Goal: Complete application form

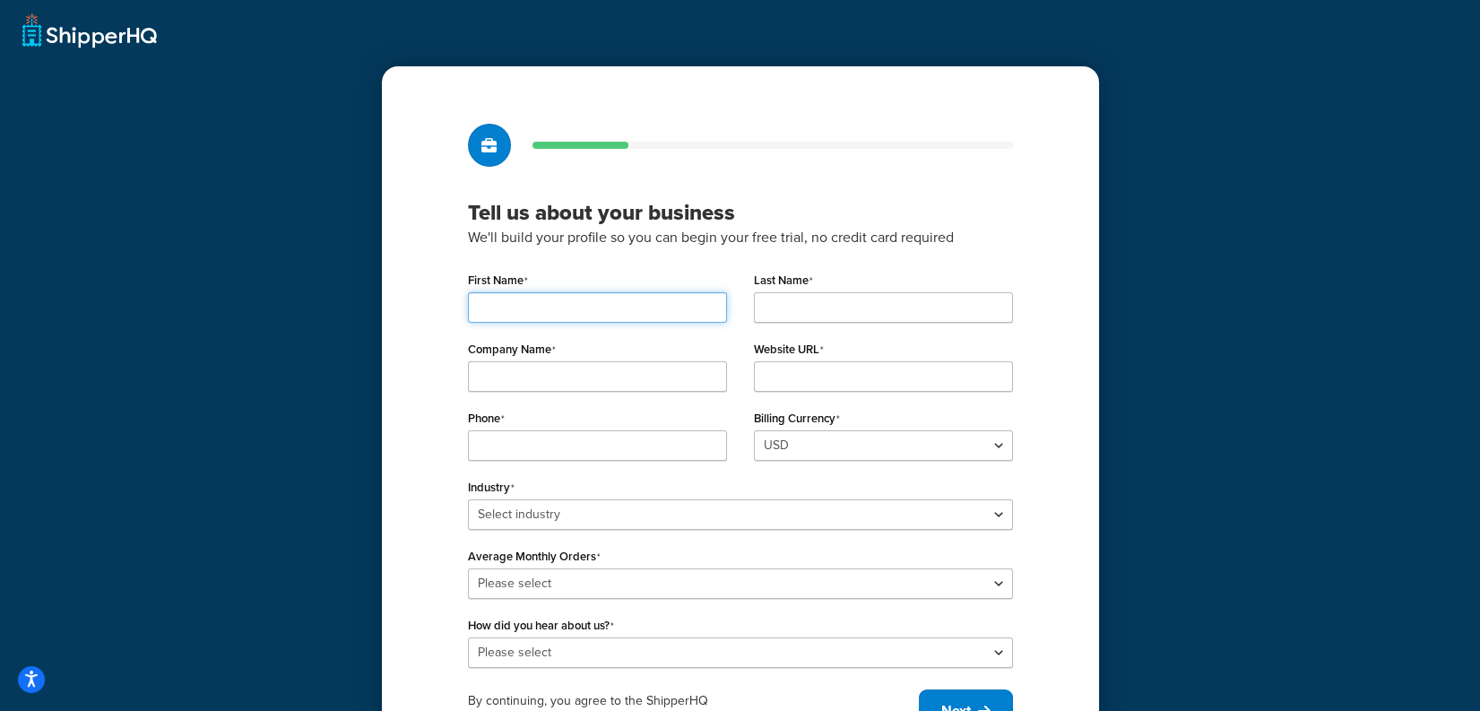
click at [581, 299] on input "First Name" at bounding box center [597, 307] width 259 height 30
type input "[PERSON_NAME]"
type input "Jacobs"
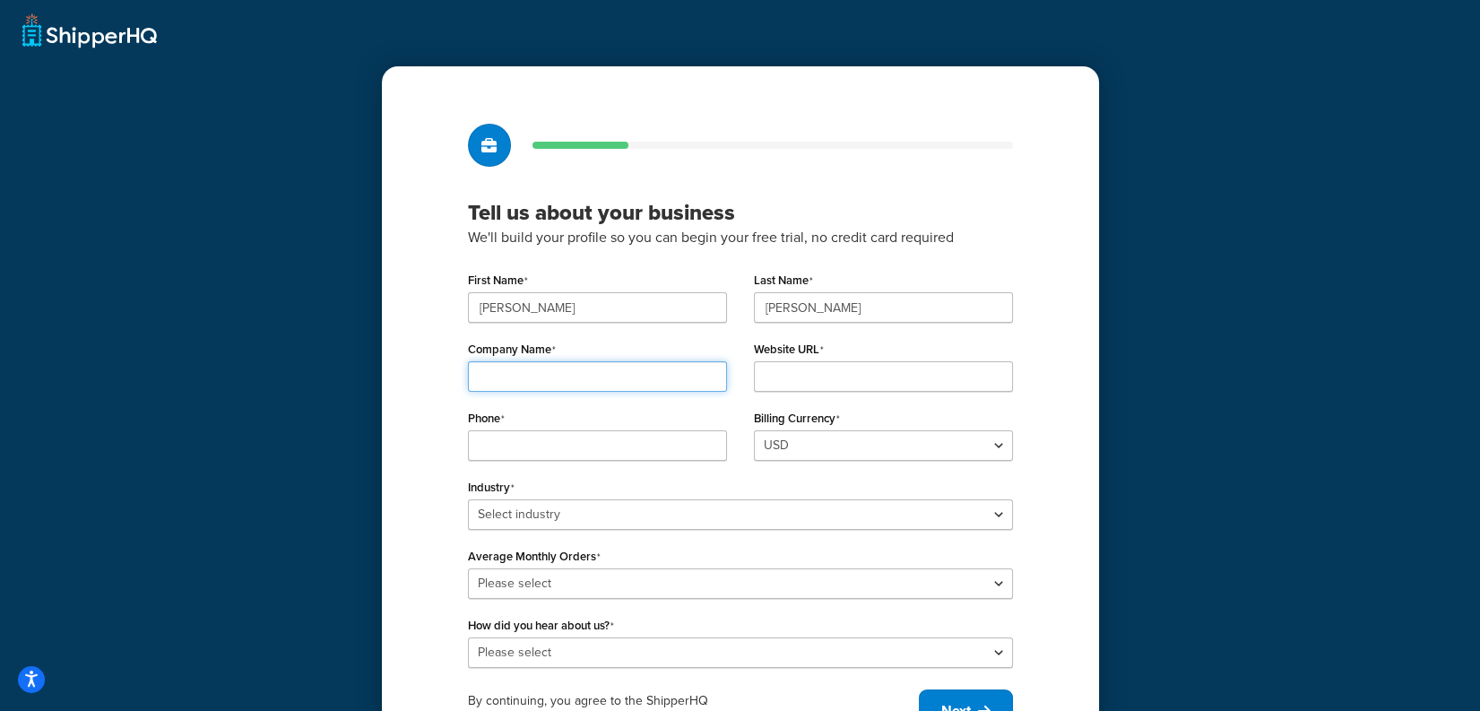
click at [524, 376] on input "Company Name" at bounding box center [597, 376] width 259 height 30
type input "DQE Inc"
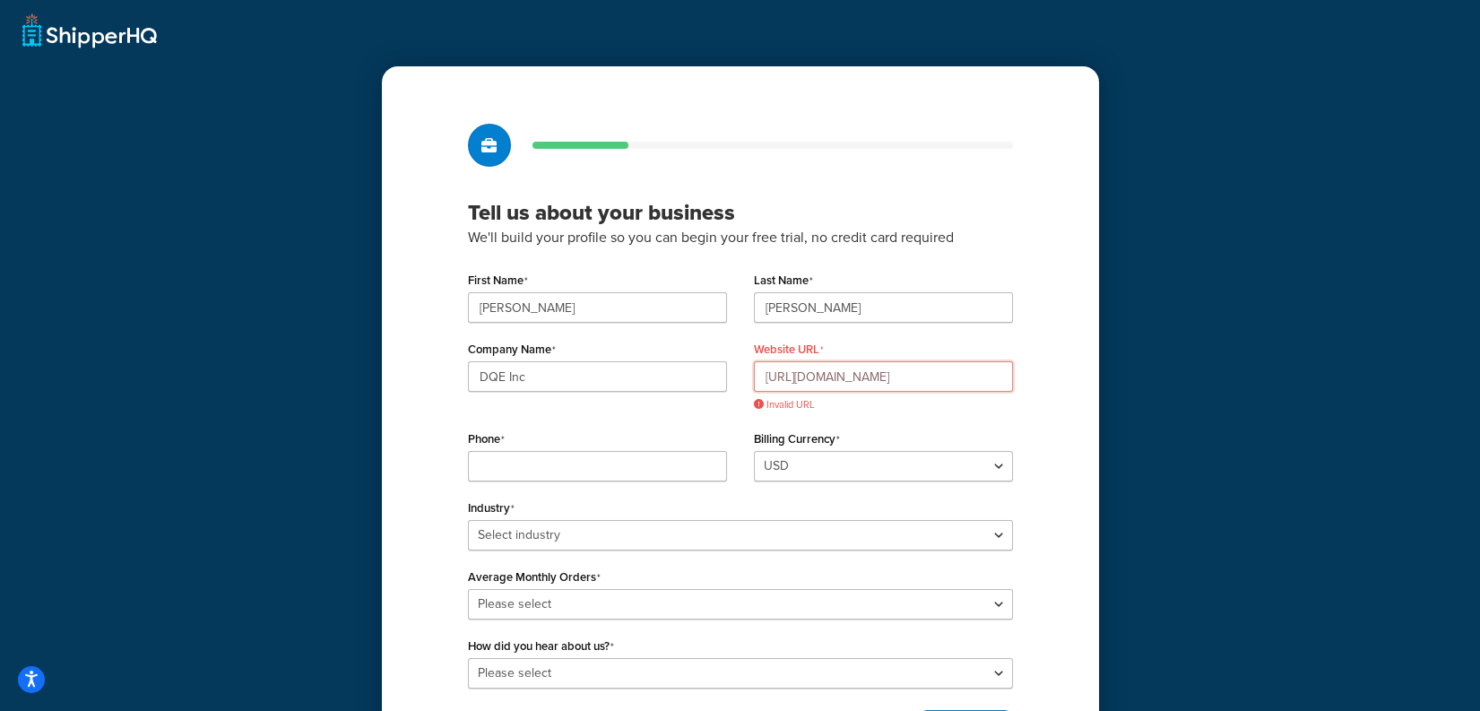
type input "https://dqe.kurieta.ca"
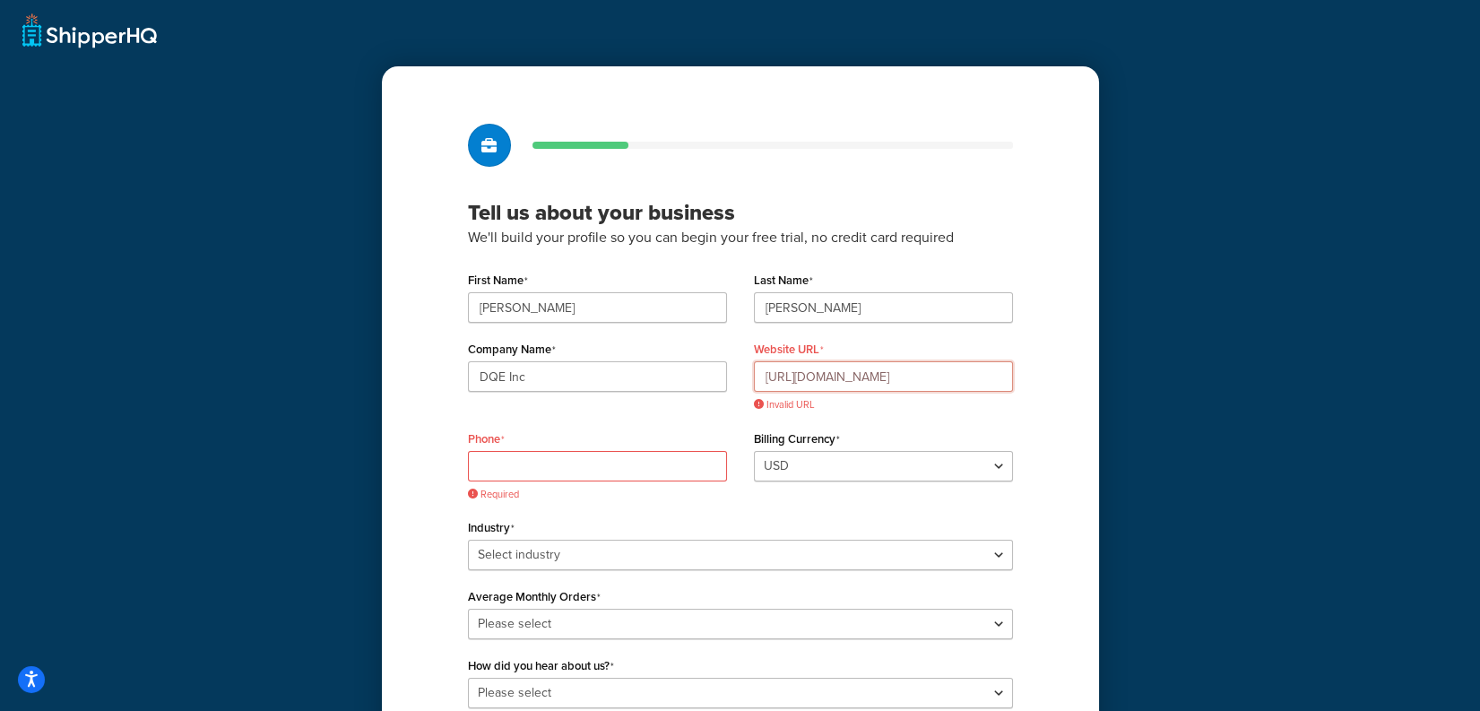
click at [927, 385] on input "https://dqe.kurieta.ca" at bounding box center [883, 376] width 259 height 30
drag, startPoint x: 806, startPoint y: 371, endPoint x: 781, endPoint y: 373, distance: 25.2
click at [801, 371] on input "https://dqe.kurieta.ca/" at bounding box center [883, 376] width 259 height 30
click at [773, 375] on input "https://dqe.kurieta.ca/" at bounding box center [883, 376] width 259 height 30
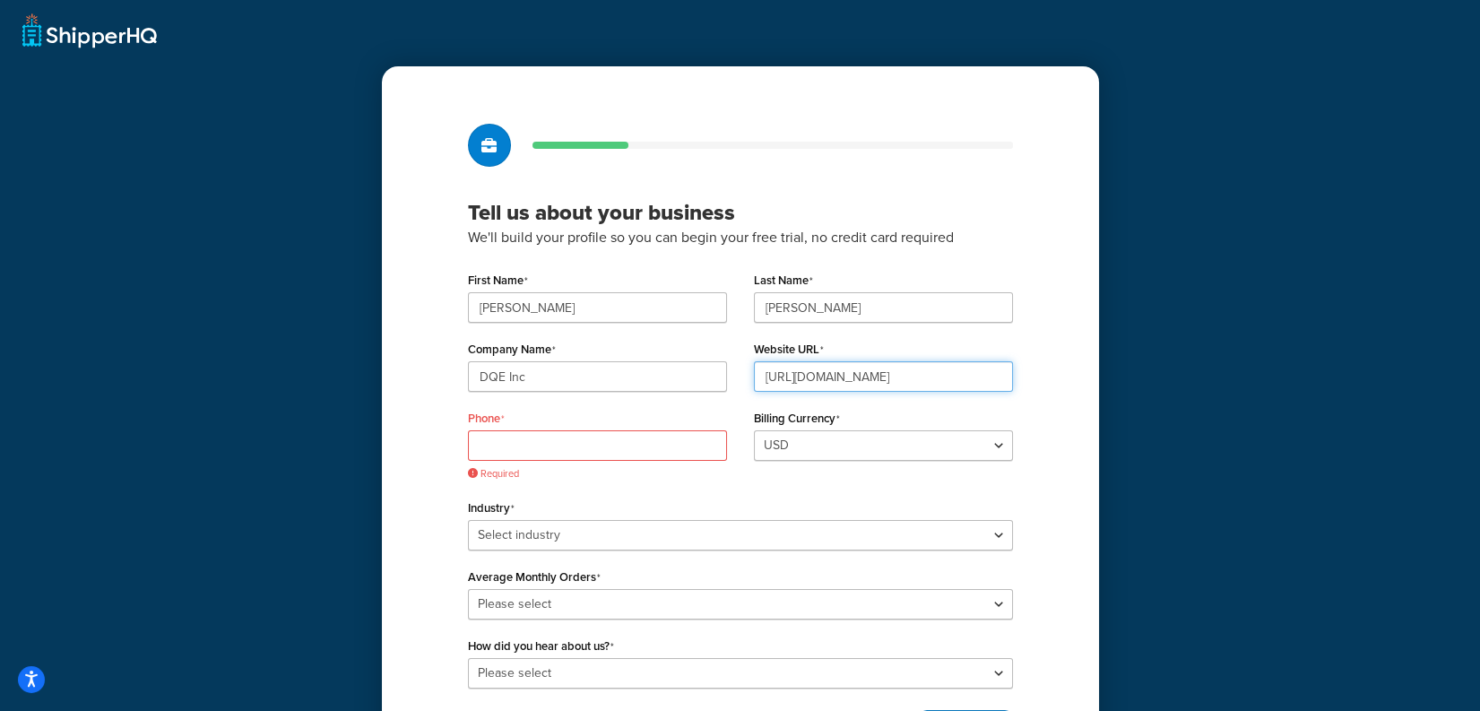
type input "https://dqe.kurieta.ca/"
click at [512, 455] on input "Phone" at bounding box center [597, 445] width 259 height 30
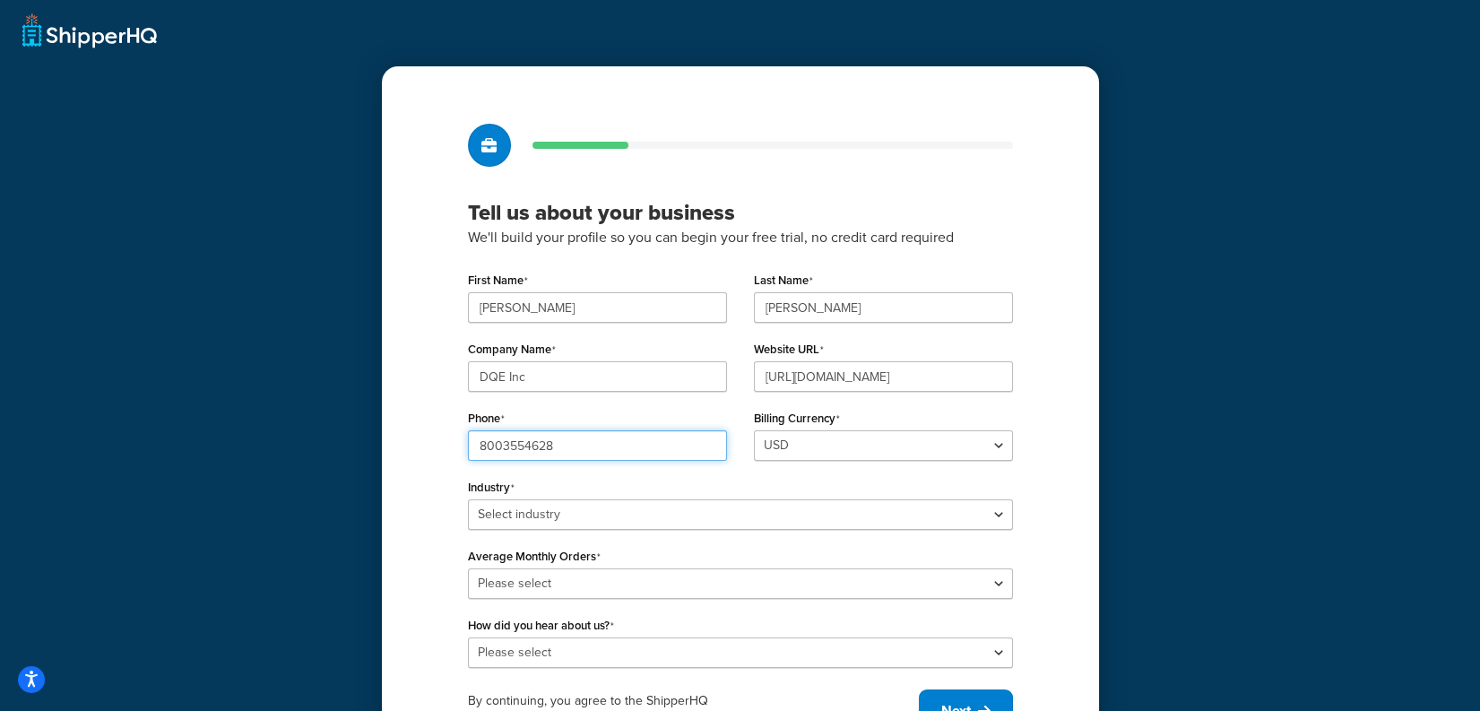
type input "8003554628"
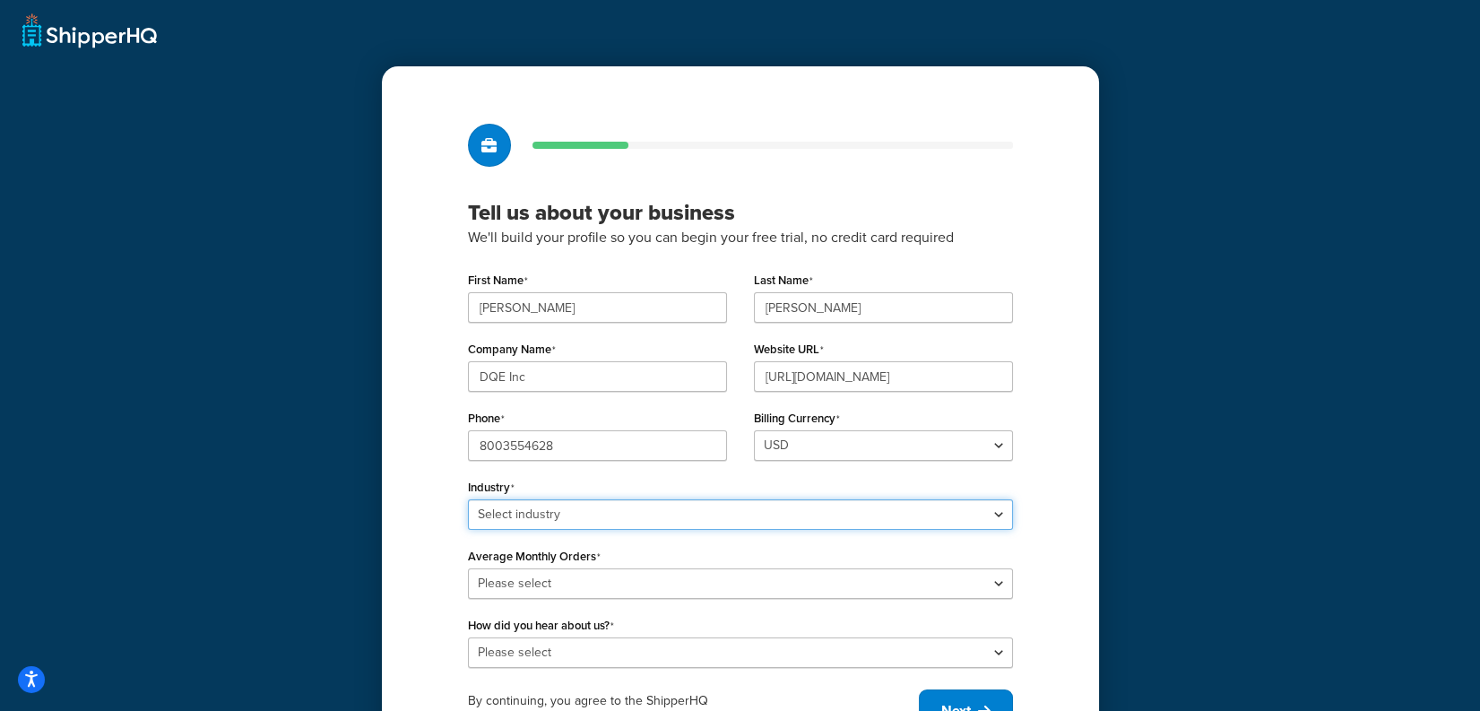
click at [670, 510] on select "Select industry Automotive Adult Agriculture Alcohol, Tobacco & CBD Arts & Craf…" at bounding box center [740, 514] width 545 height 30
select select "25"
click at [468, 499] on select "Select industry Automotive Adult Agriculture Alcohol, Tobacco & CBD Arts & Craf…" at bounding box center [740, 514] width 545 height 30
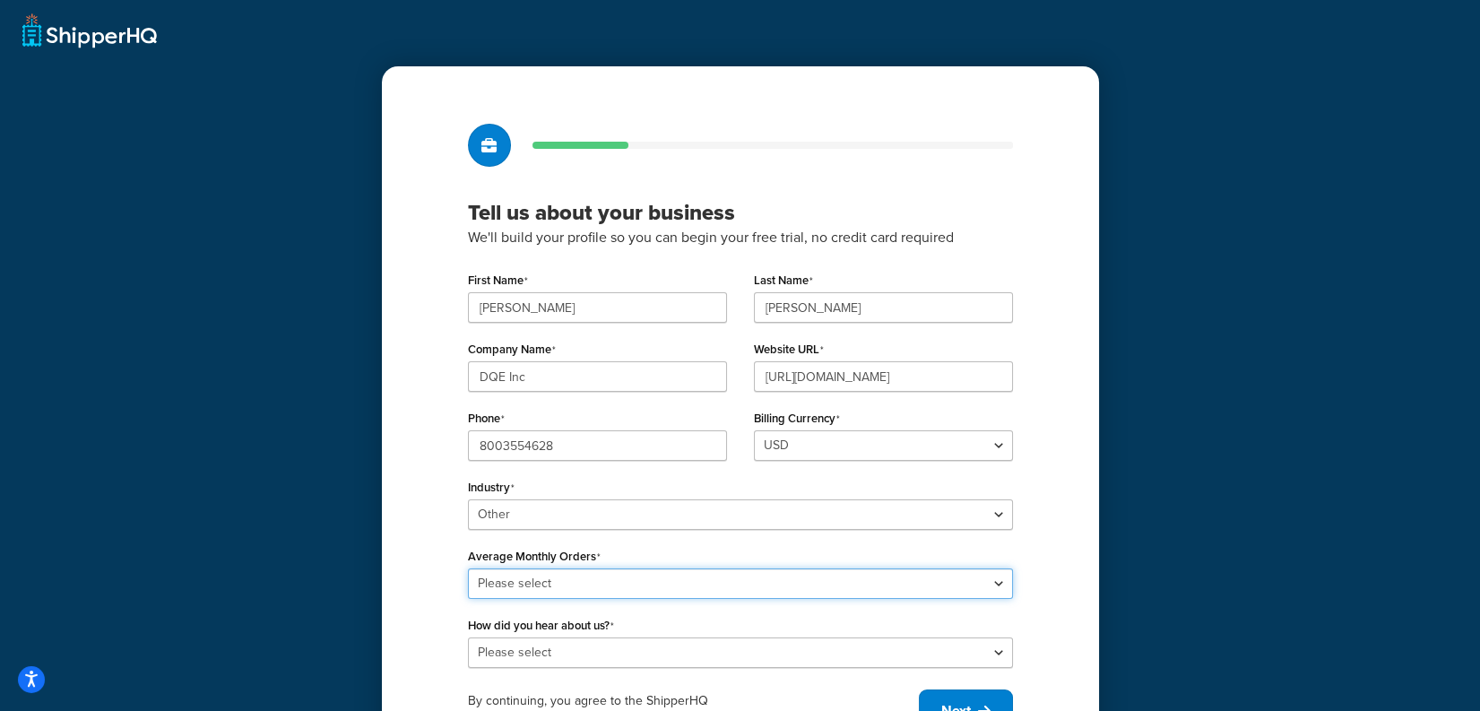
click at [592, 581] on select "Please select 0-500 501-1,000 1,001-10,000 10,001-20,000 Over 20,000" at bounding box center [740, 583] width 545 height 30
select select "1"
click at [468, 568] on select "Please select 0-500 501-1,000 1,001-10,000 10,001-20,000 Over 20,000" at bounding box center [740, 583] width 545 height 30
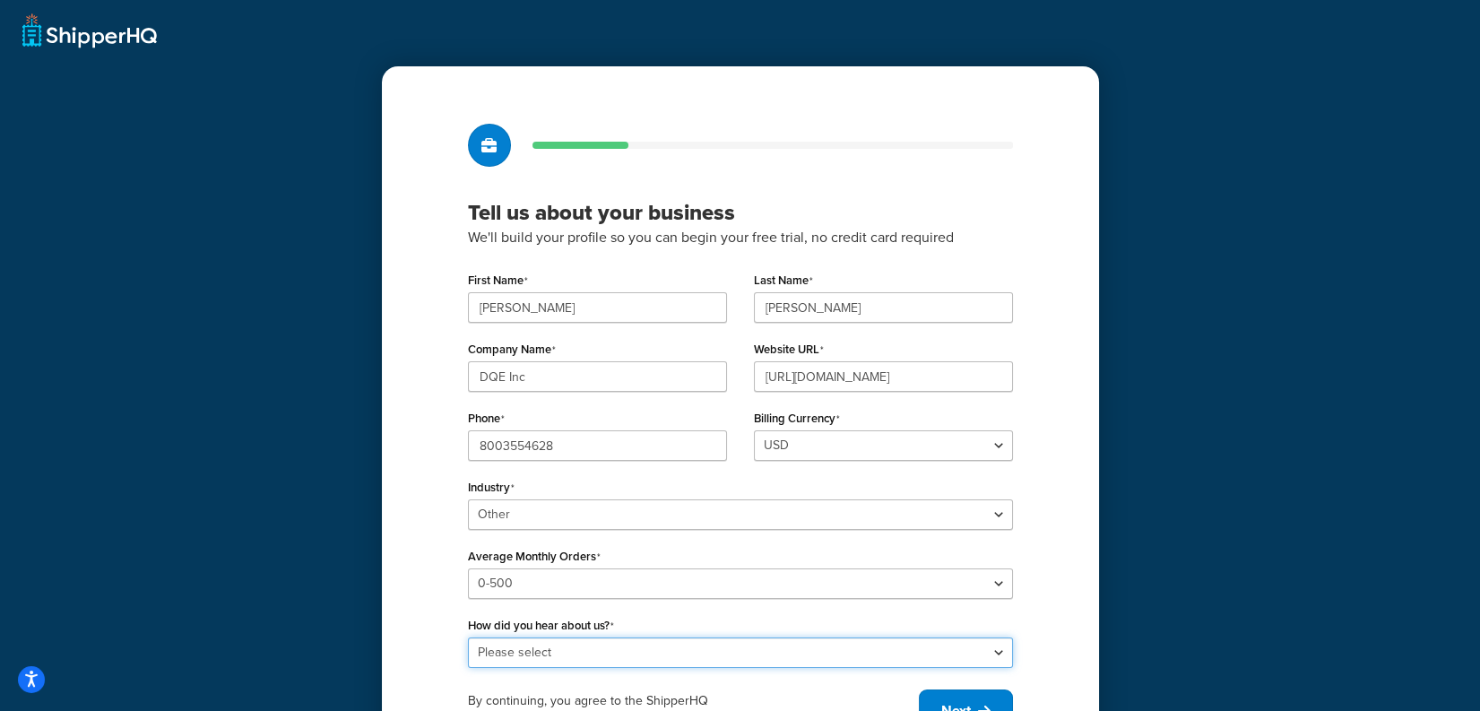
click at [514, 645] on select "Please select Online Search App Store or Marketplace Listing Referred by Agency…" at bounding box center [740, 652] width 545 height 30
select select "10"
click at [468, 637] on select "Please select Online Search App Store or Marketplace Listing Referred by Agency…" at bounding box center [740, 652] width 545 height 30
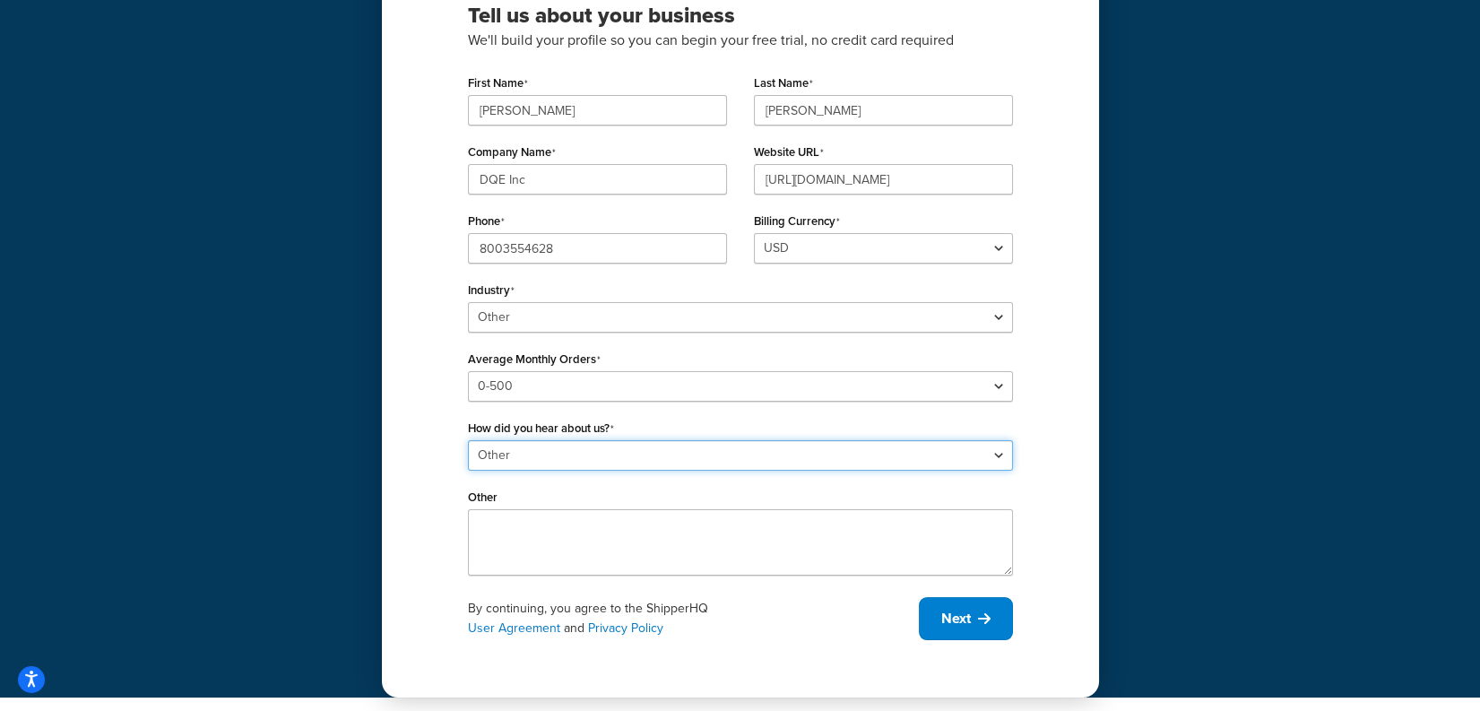
scroll to position [202, 0]
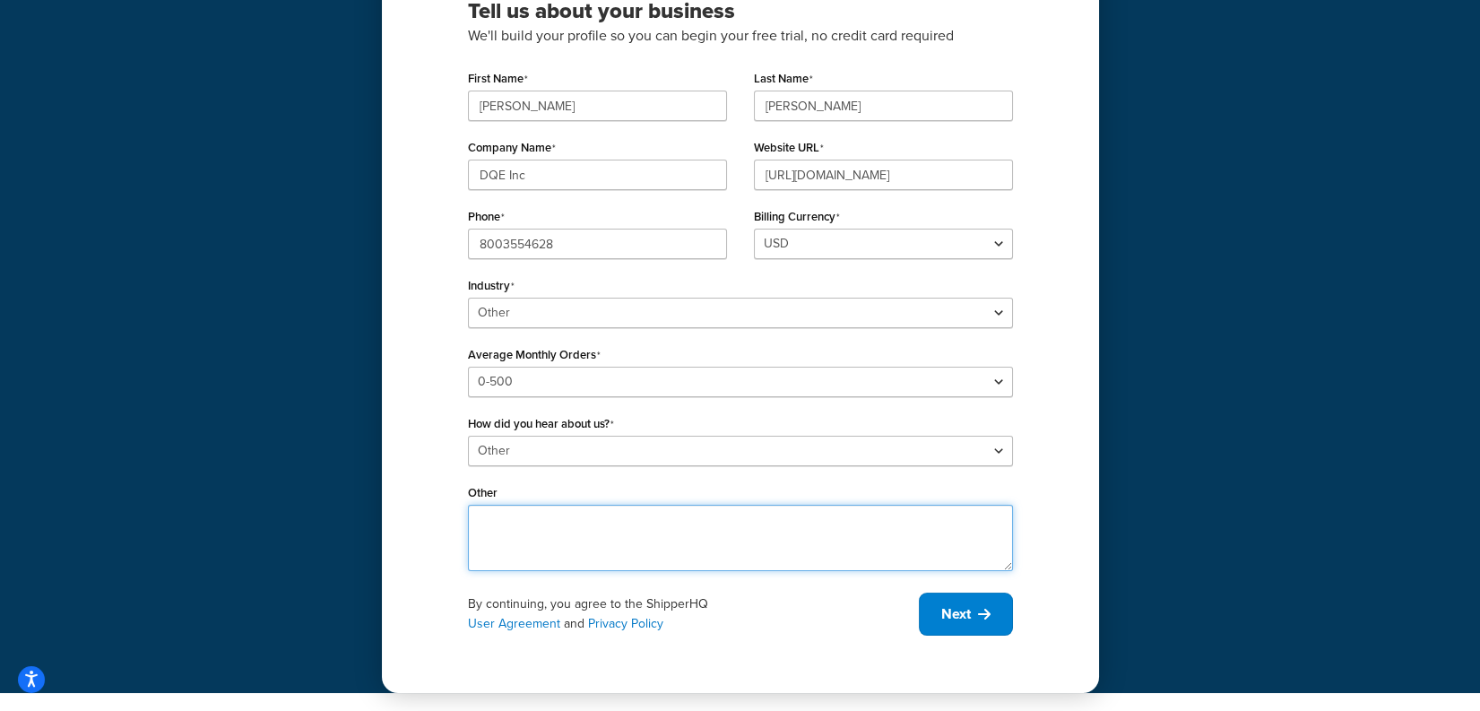
click at [600, 544] on textarea "Other" at bounding box center [740, 538] width 545 height 66
type textarea "Switching from Big commerce to Woo, so need a new login"
drag, startPoint x: 855, startPoint y: 618, endPoint x: 914, endPoint y: 605, distance: 59.6
click at [865, 614] on div "By continuing, you agree to the ShipperHQ User Agreement and Privacy Policy" at bounding box center [693, 613] width 451 height 39
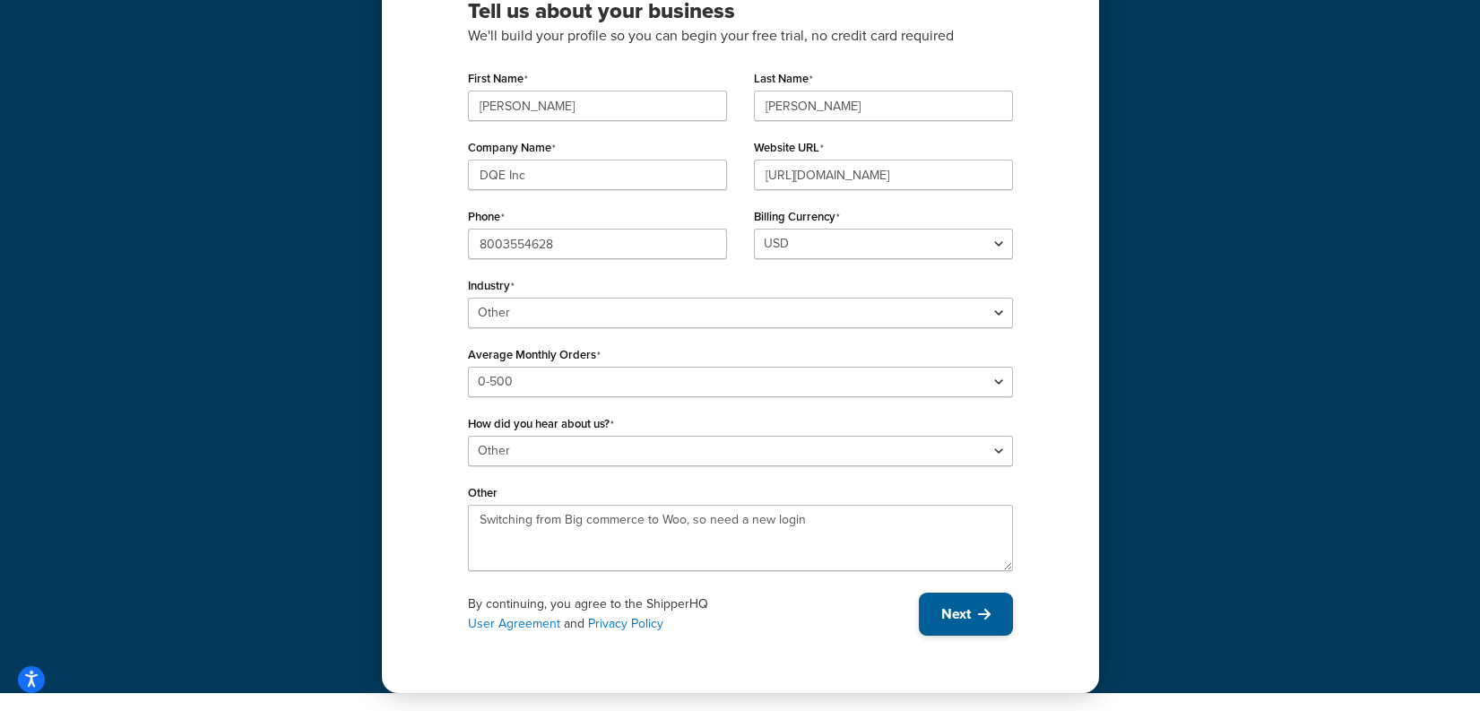
click at [944, 606] on span "Next" at bounding box center [956, 614] width 30 height 20
click at [1070, 446] on div "Tell us about your business We'll build your profile so you can begin your free…" at bounding box center [740, 279] width 717 height 828
click at [517, 242] on input "8003554628" at bounding box center [597, 244] width 259 height 30
drag, startPoint x: 1053, startPoint y: 561, endPoint x: 1010, endPoint y: 594, distance: 54.3
click at [1053, 561] on div "Tell us about your business We'll build your profile so you can begin your free…" at bounding box center [740, 279] width 717 height 828
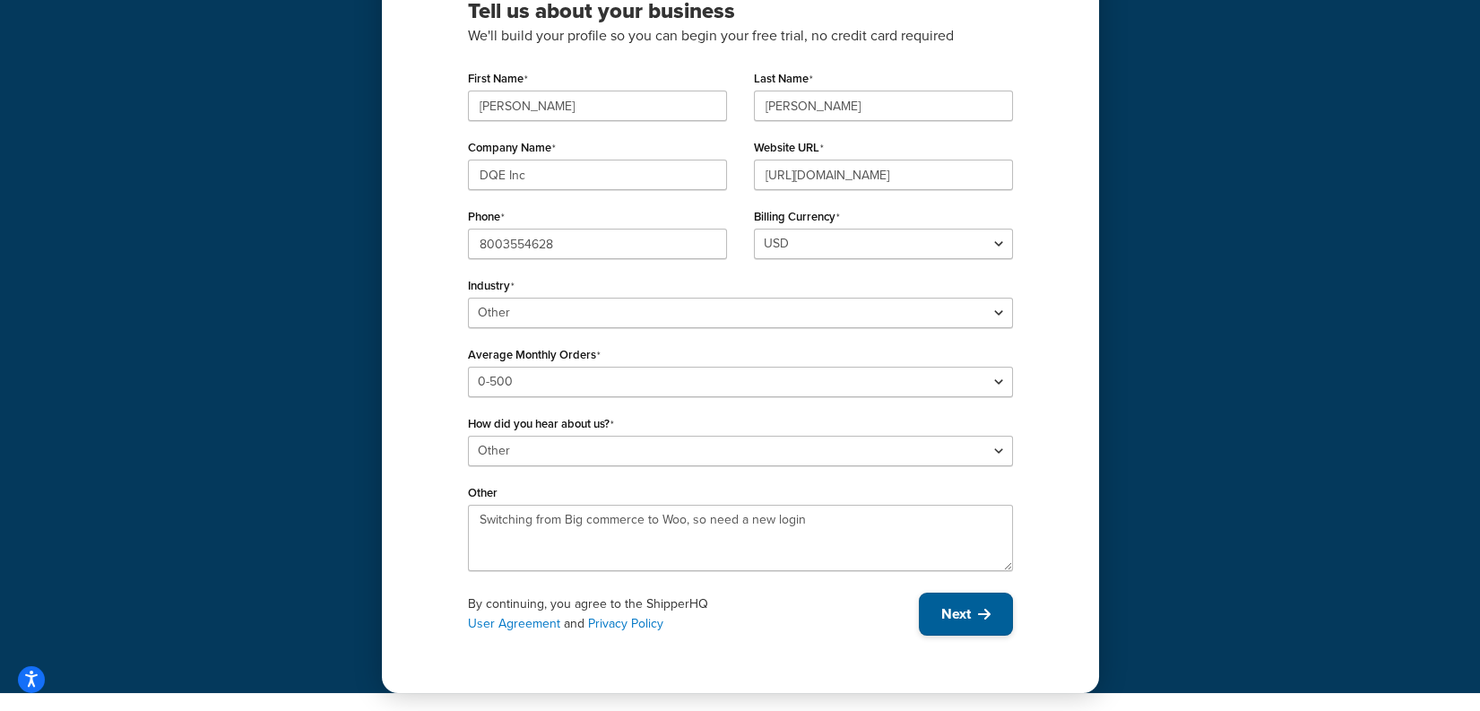
click at [955, 613] on span "Next" at bounding box center [956, 614] width 30 height 20
click at [1083, 478] on div "Tell us about your business We'll build your profile so you can begin your free…" at bounding box center [740, 279] width 717 height 828
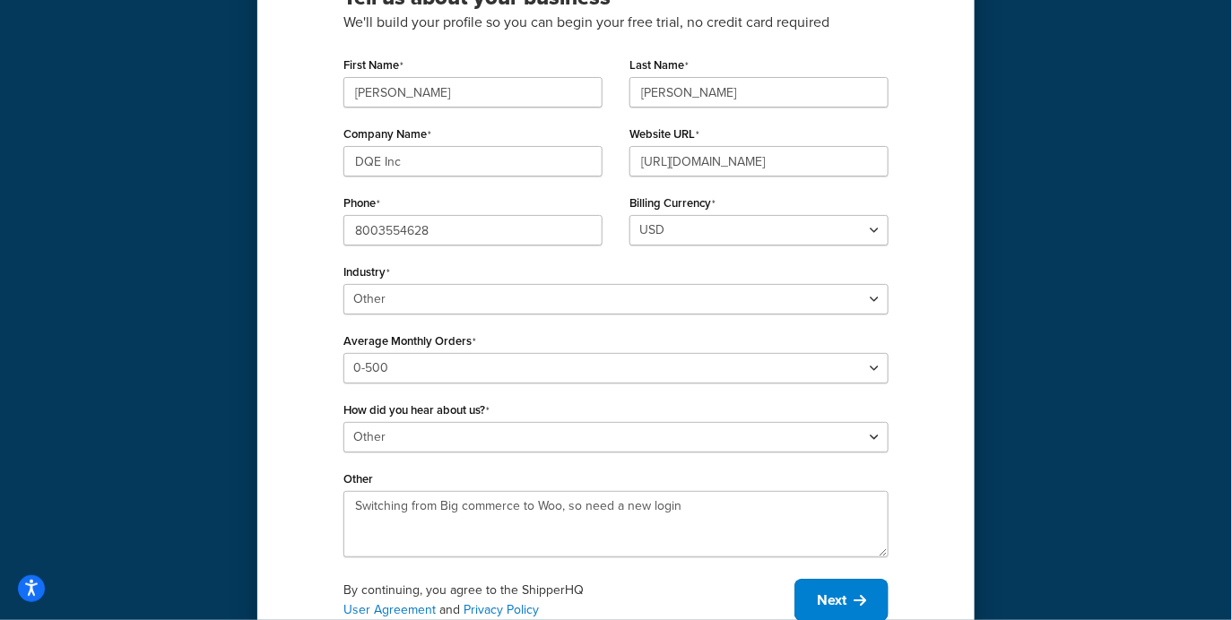
scroll to position [227, 0]
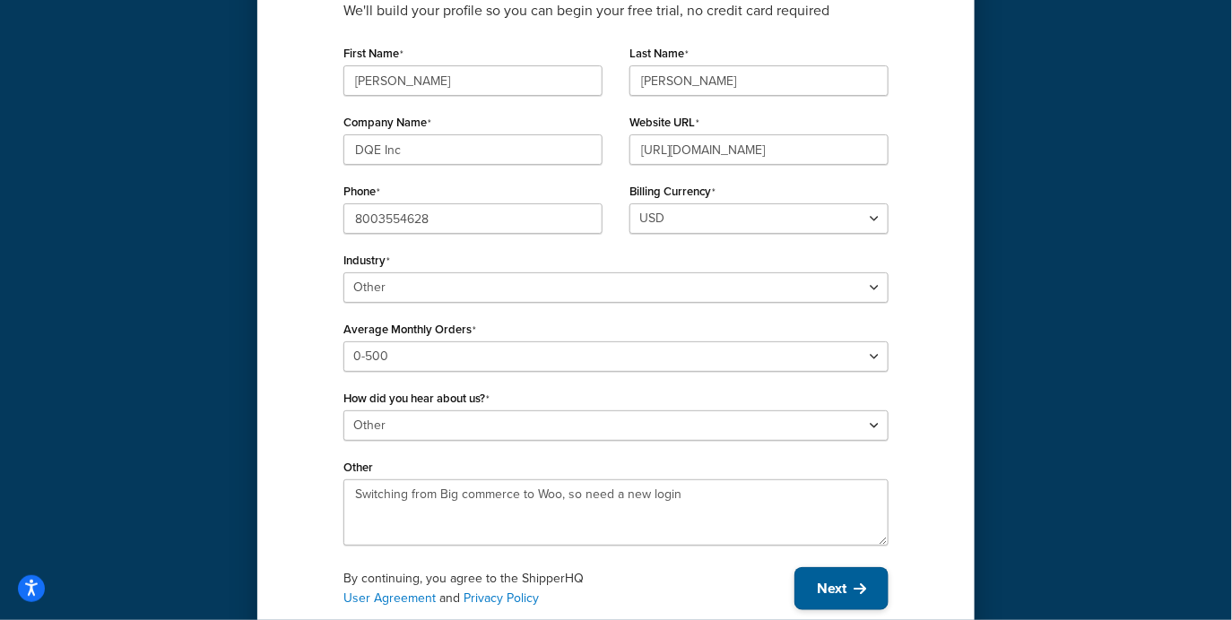
click at [817, 576] on button "Next" at bounding box center [841, 589] width 94 height 43
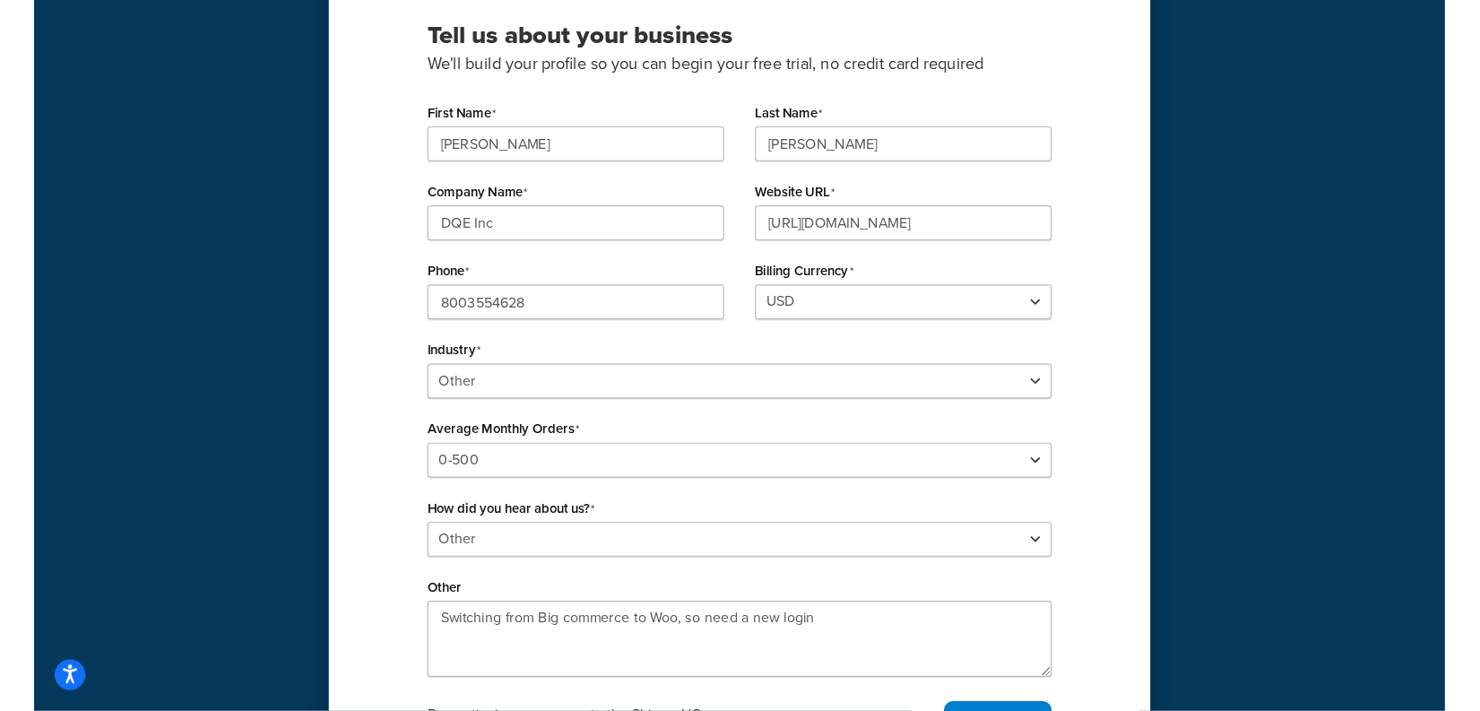
scroll to position [178, 0]
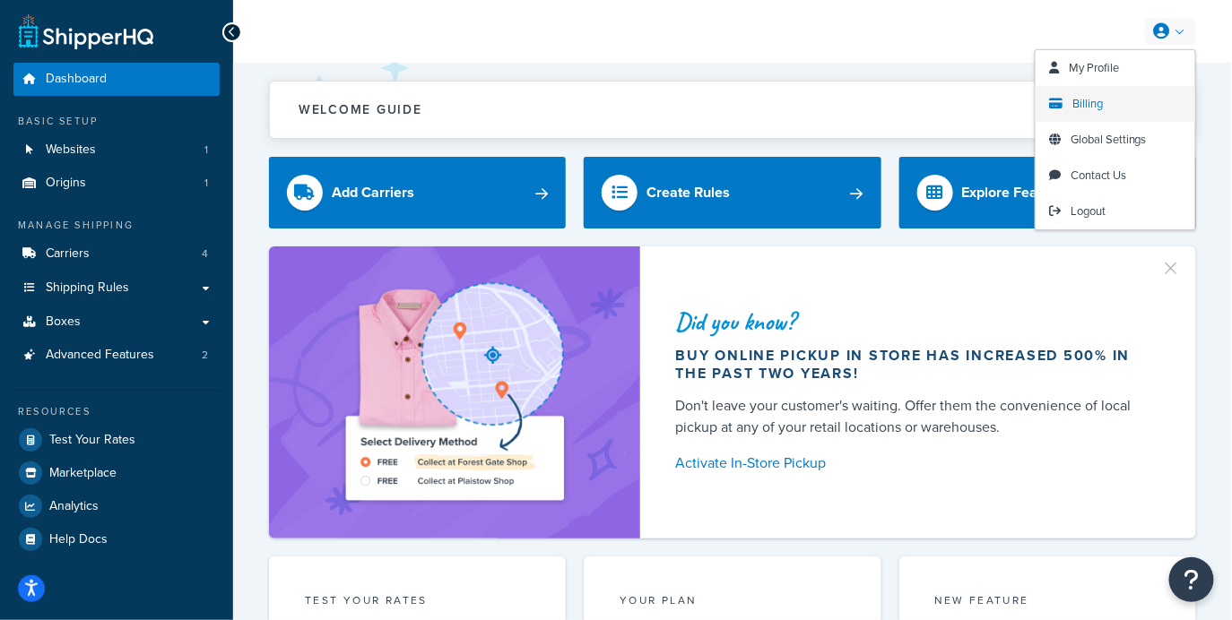
click at [1113, 91] on link "Billing" at bounding box center [1116, 104] width 160 height 36
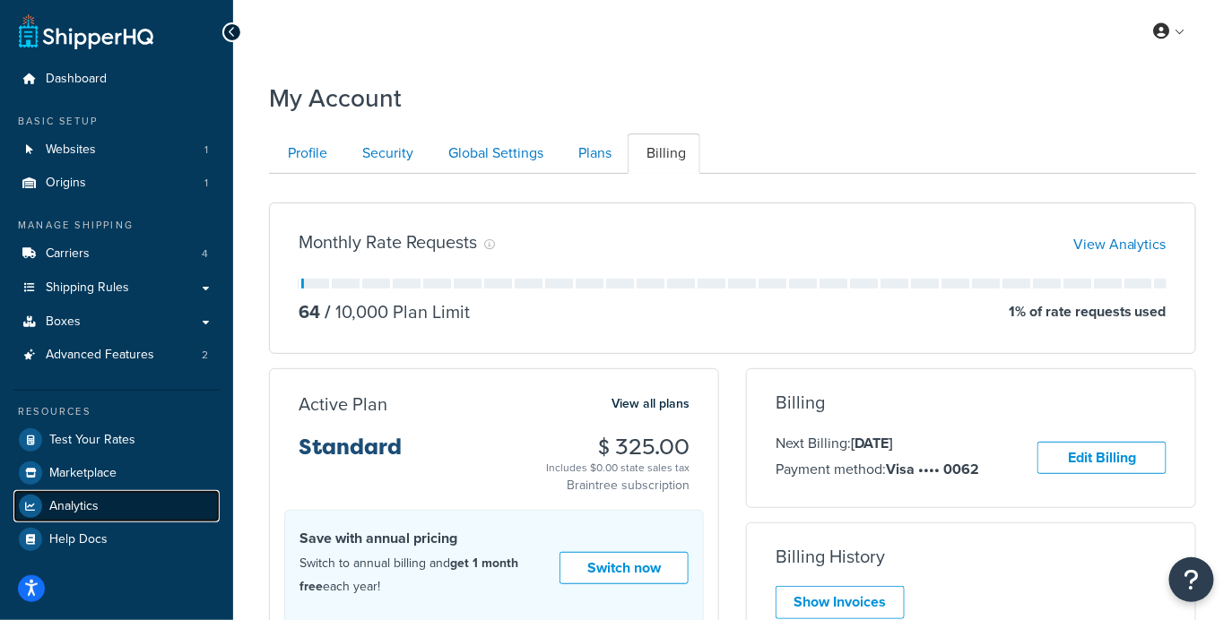
click at [114, 512] on link "Analytics" at bounding box center [116, 506] width 206 height 32
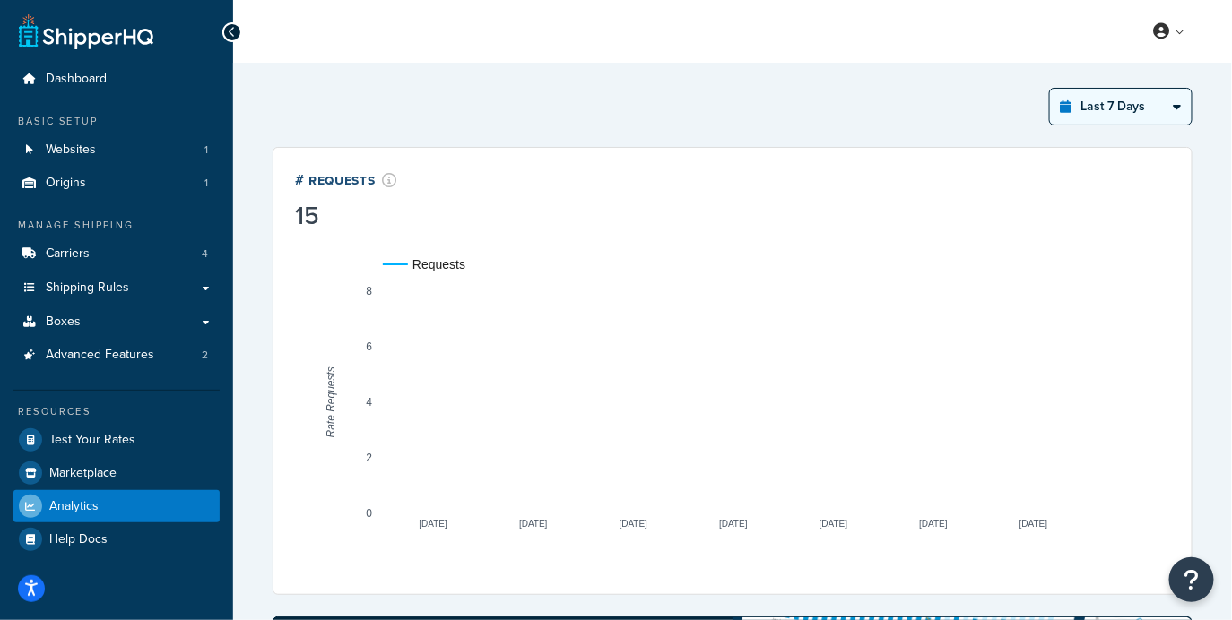
click at [1094, 113] on select "Last 24 Hours Last 7 Days Last 30 Days Last 3 Months Last 6 Months Last 12 Mont…" at bounding box center [1121, 107] width 142 height 36
click at [1051, 89] on select "Last 24 Hours Last 7 Days Last 30 Days Last 3 Months Last 6 Months Last 12 Mont…" at bounding box center [1121, 107] width 142 height 36
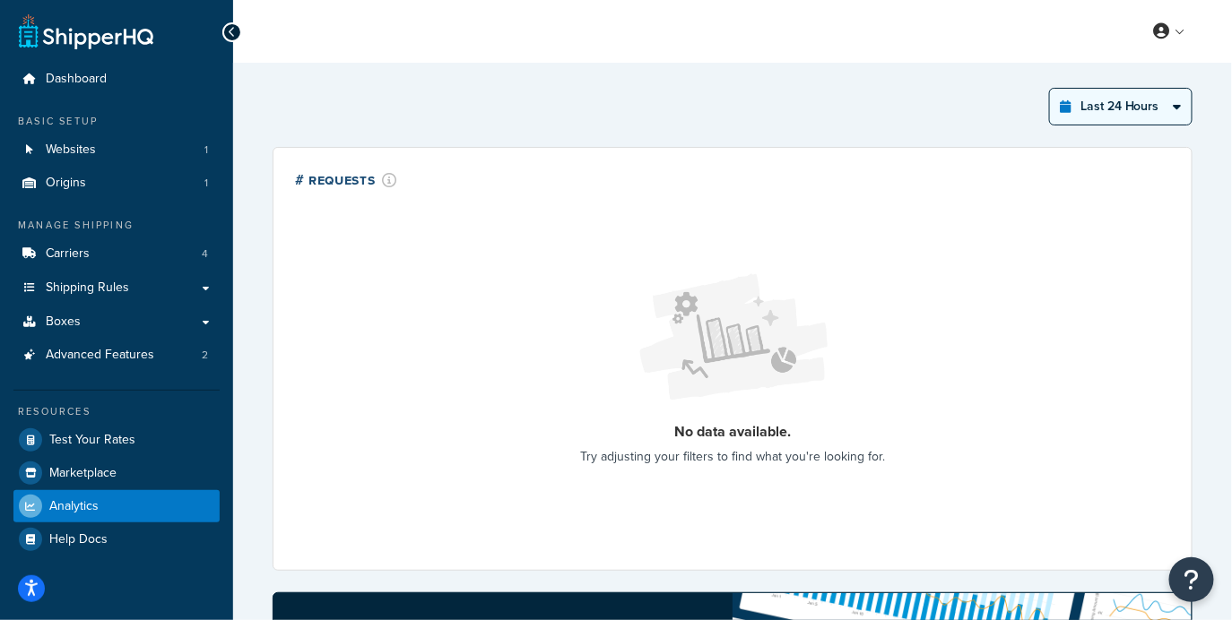
click at [1089, 95] on select "Last 24 Hours Last 7 Days Last 30 Days Last 3 Months Last 6 Months Last 12 Mont…" at bounding box center [1121, 107] width 142 height 36
select select "last_7_days"
click at [1051, 89] on select "Last 24 Hours Last 7 Days Last 30 Days Last 3 Months Last 6 Months Last 12 Mont…" at bounding box center [1121, 107] width 142 height 36
